Goal: Find specific page/section

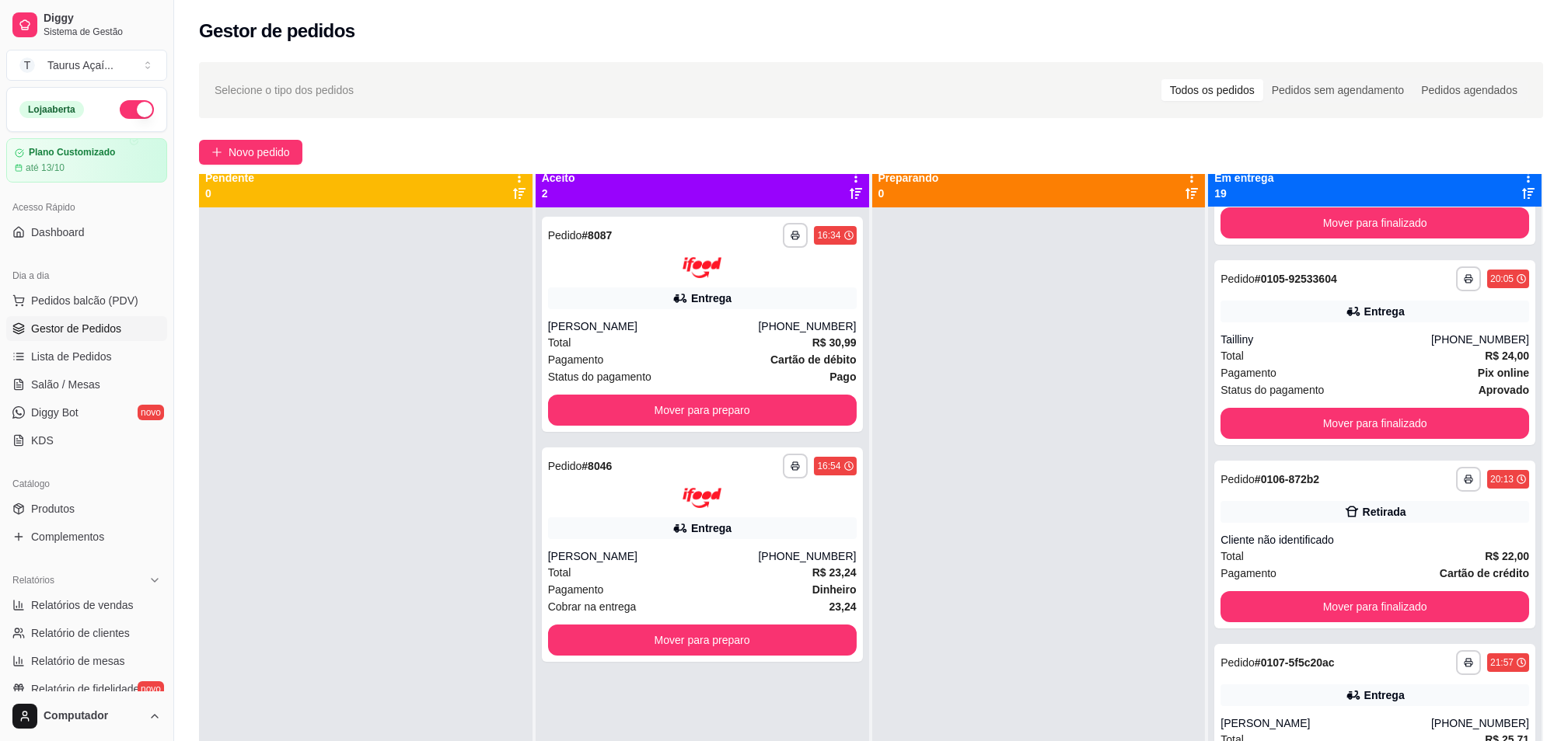
scroll to position [44, 0]
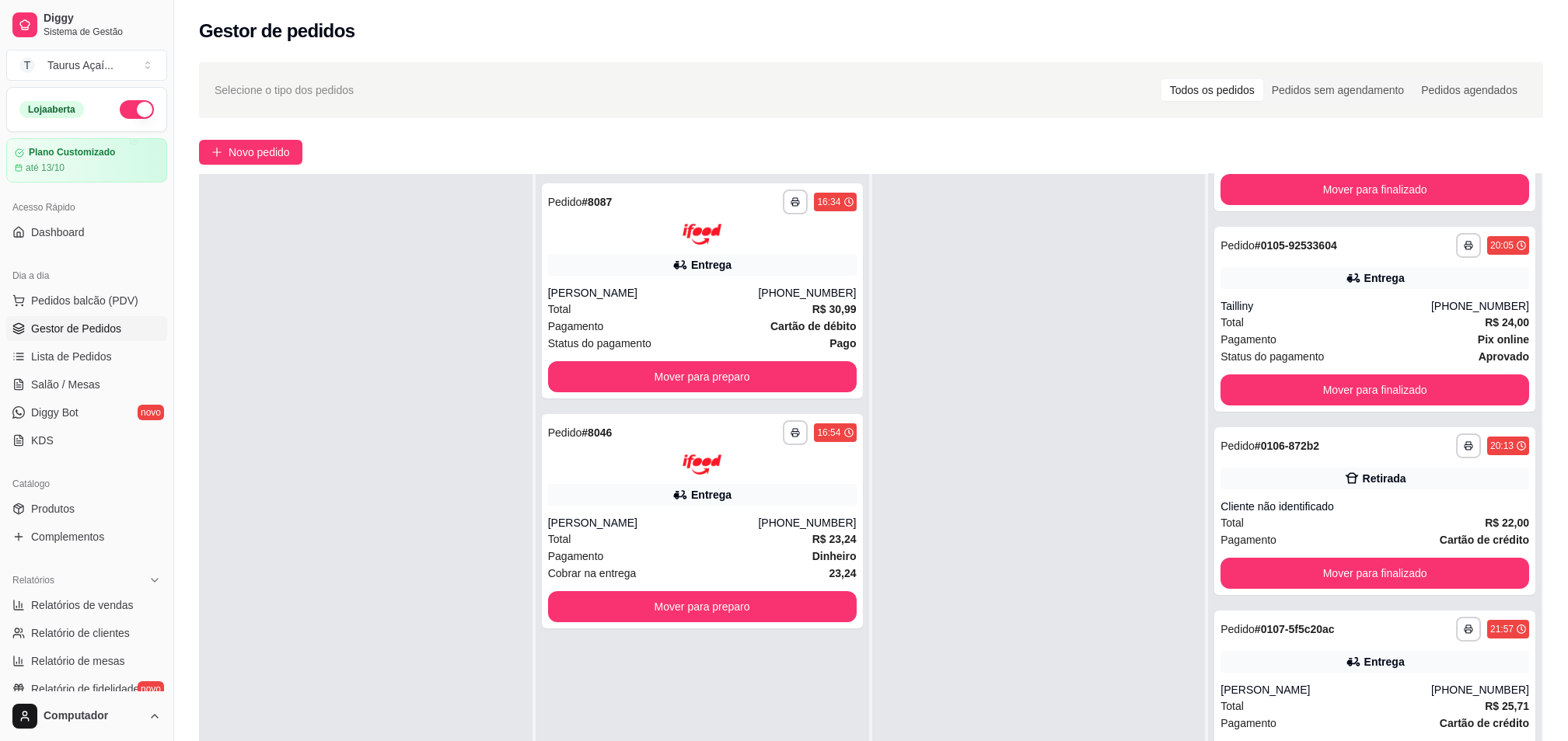
click at [396, 375] on div at bounding box center [365, 545] width 333 height 741
